Goal: Task Accomplishment & Management: Manage account settings

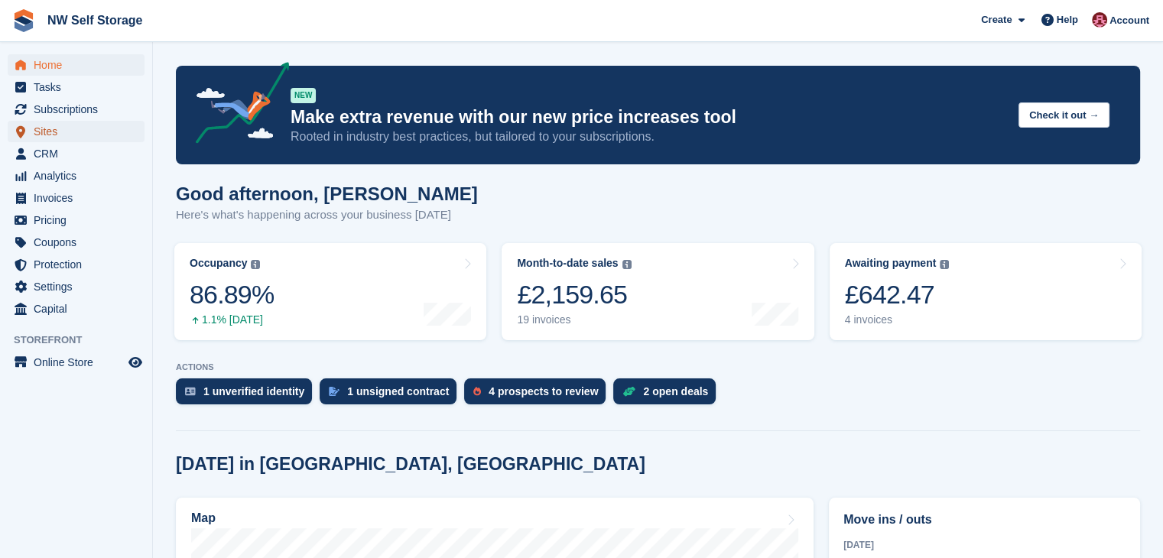
click at [65, 123] on span "Sites" at bounding box center [80, 131] width 92 height 21
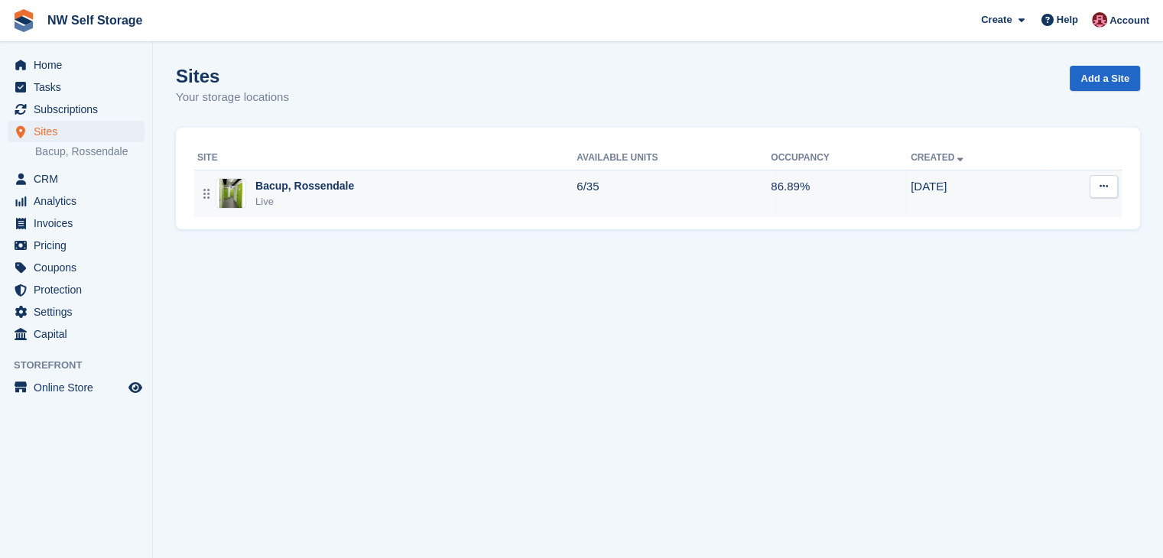
click at [323, 187] on div "Bacup, Rossendale" at bounding box center [304, 186] width 99 height 16
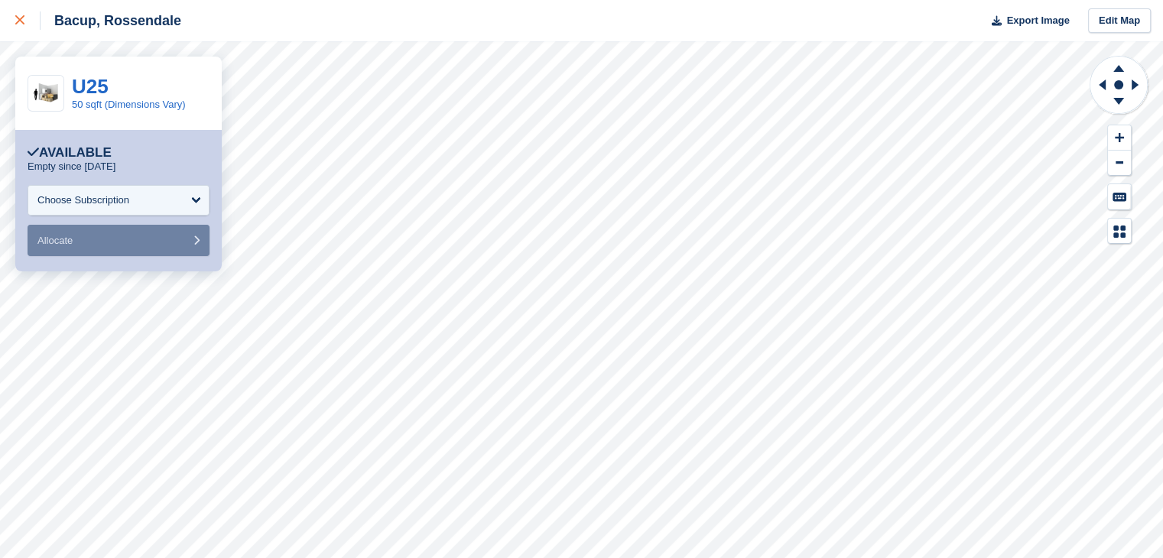
click at [24, 20] on icon at bounding box center [19, 19] width 9 height 9
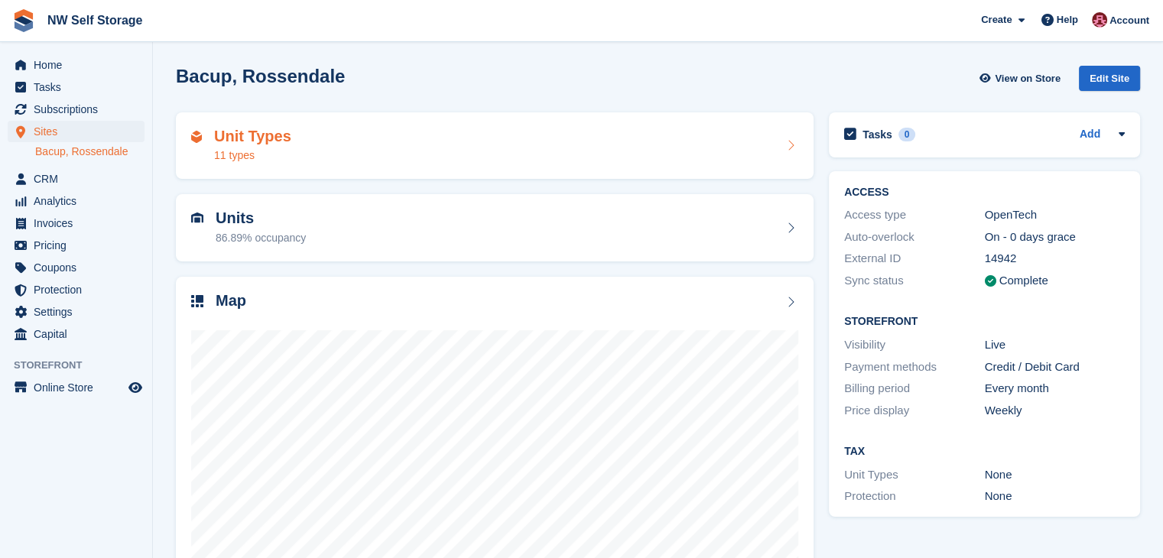
click at [276, 148] on div "11 types" at bounding box center [252, 156] width 77 height 16
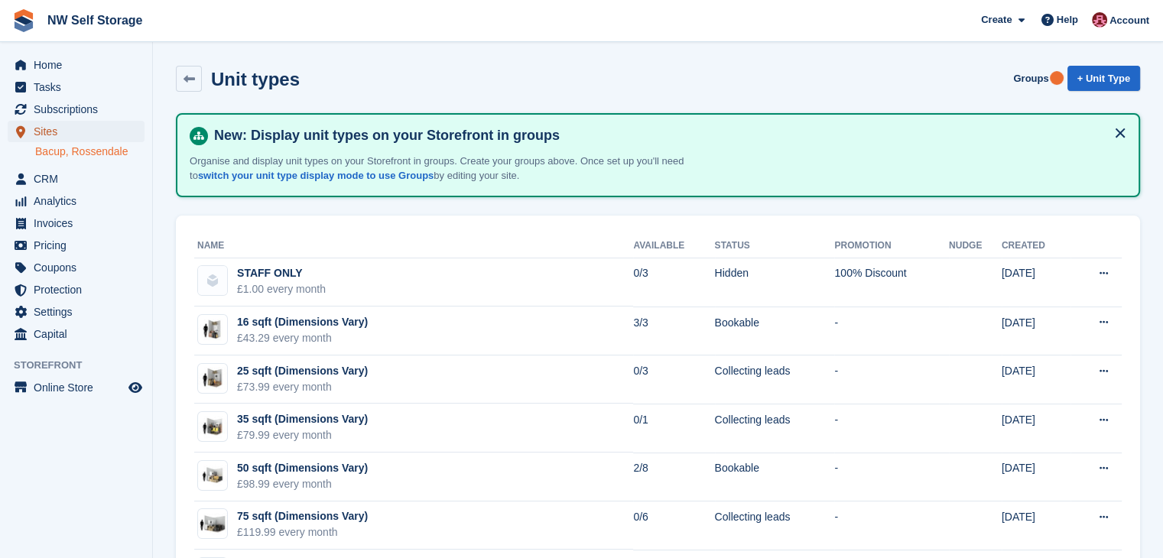
click at [54, 132] on span "Sites" at bounding box center [80, 131] width 92 height 21
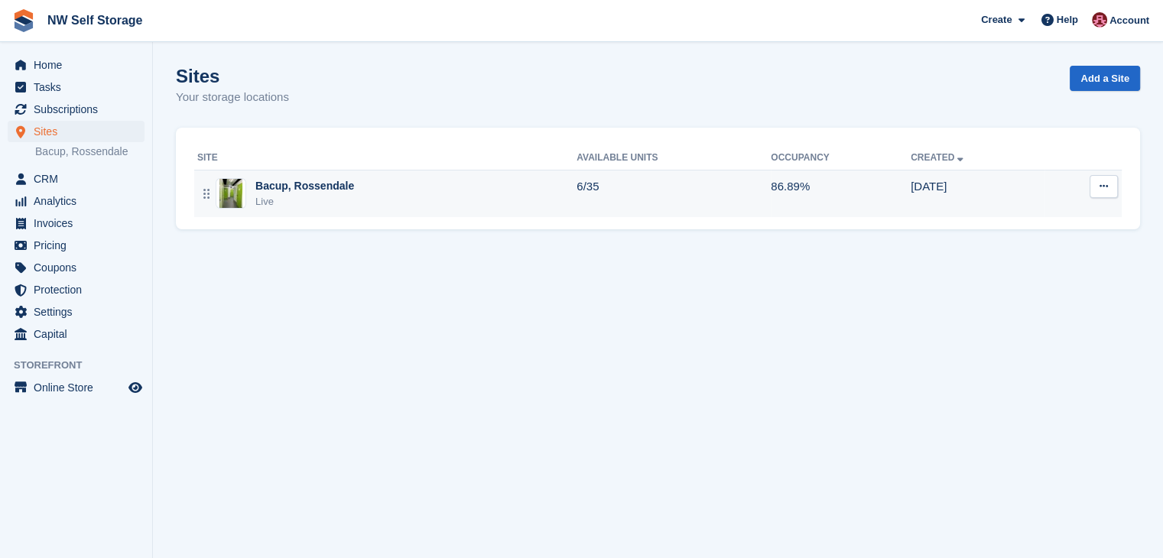
click at [369, 196] on div "Bacup, Rossendale Live" at bounding box center [386, 193] width 379 height 31
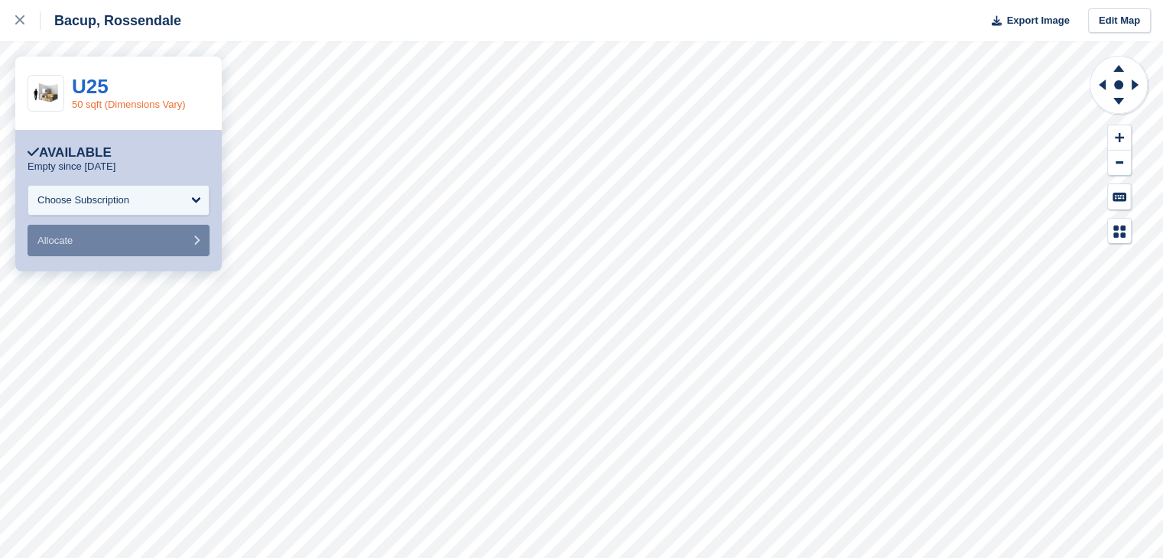
click at [97, 105] on link "50 sqft (Dimensions Vary)" at bounding box center [129, 104] width 114 height 11
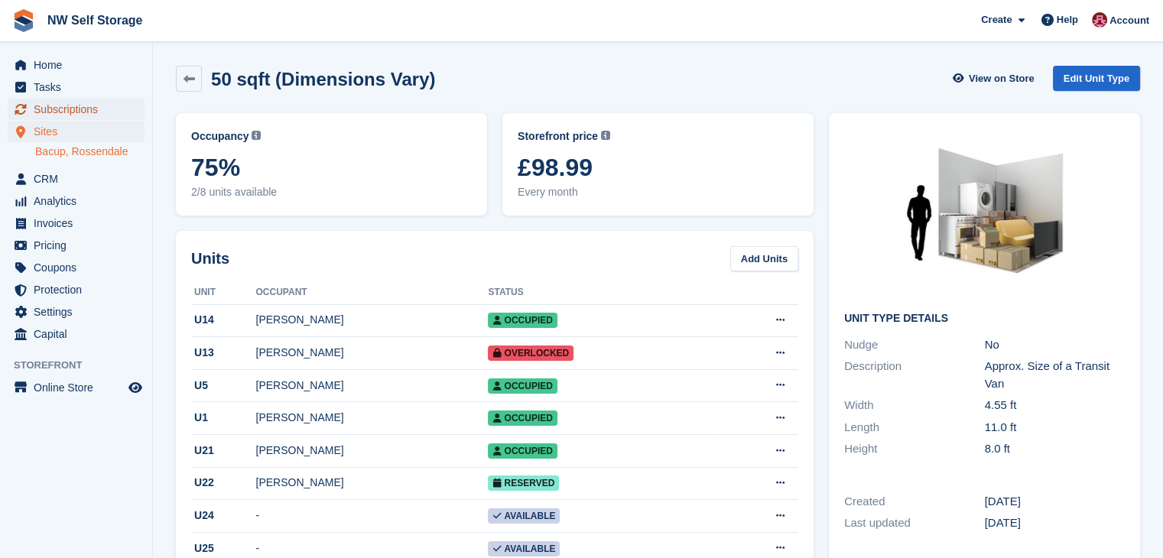
click at [91, 110] on span "Subscriptions" at bounding box center [80, 109] width 92 height 21
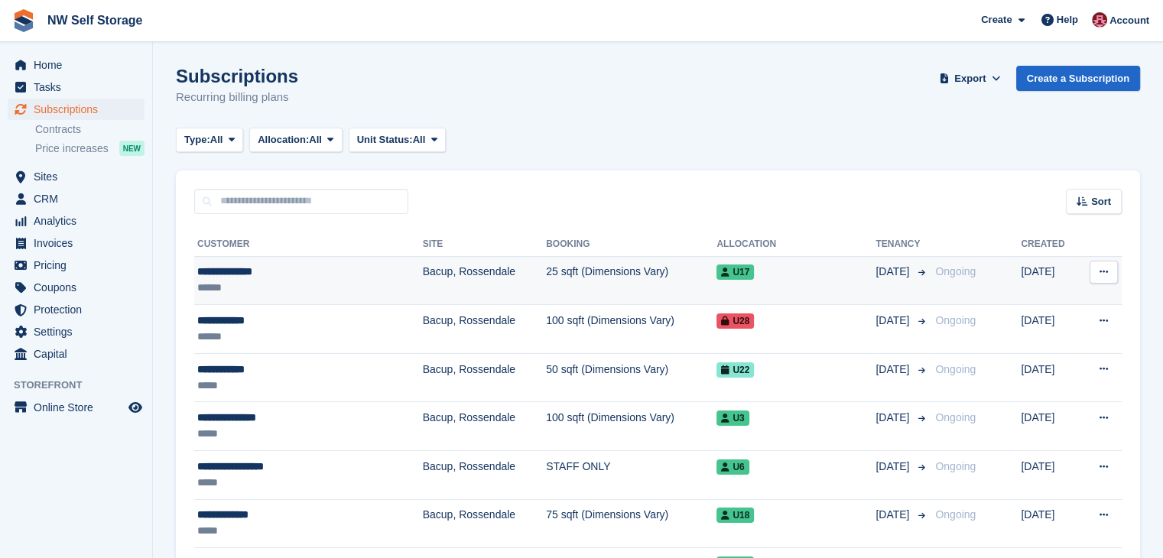
click at [252, 273] on div "**********" at bounding box center [281, 272] width 169 height 16
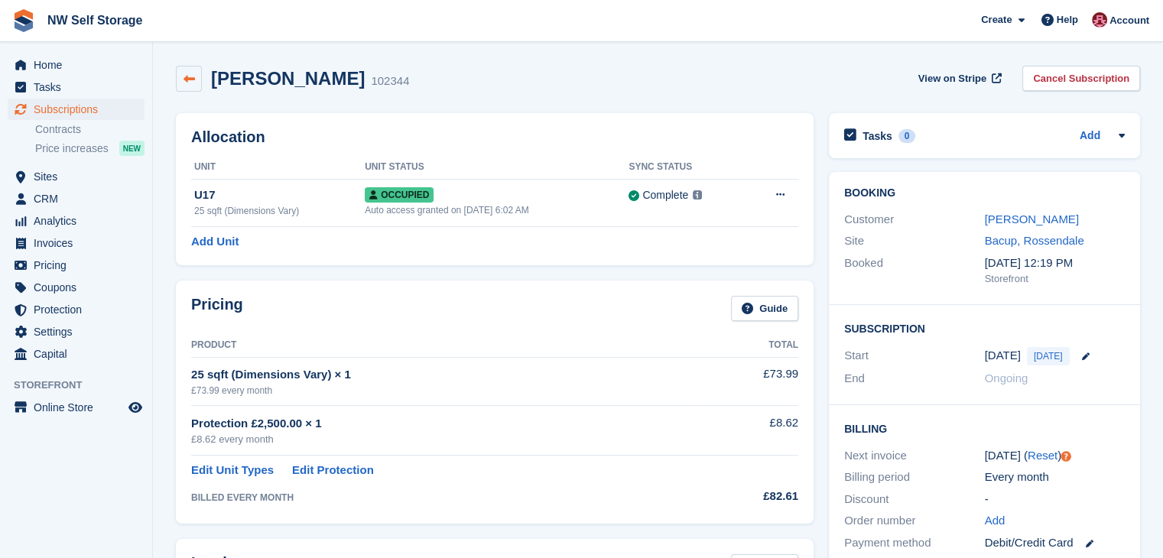
click at [195, 83] on link at bounding box center [189, 79] width 26 height 26
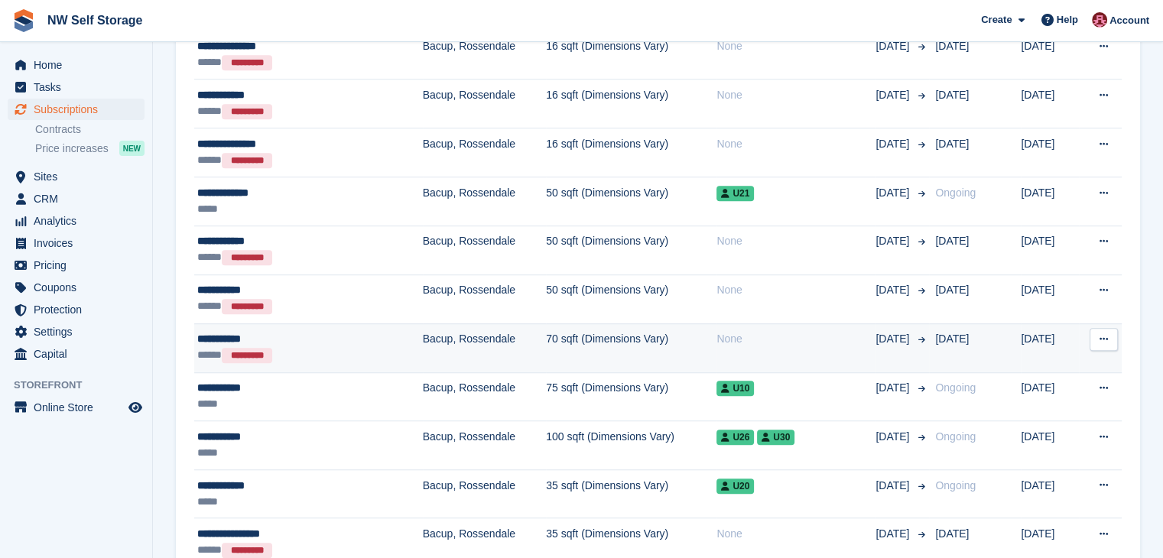
scroll to position [1070, 0]
